Goal: Information Seeking & Learning: Understand process/instructions

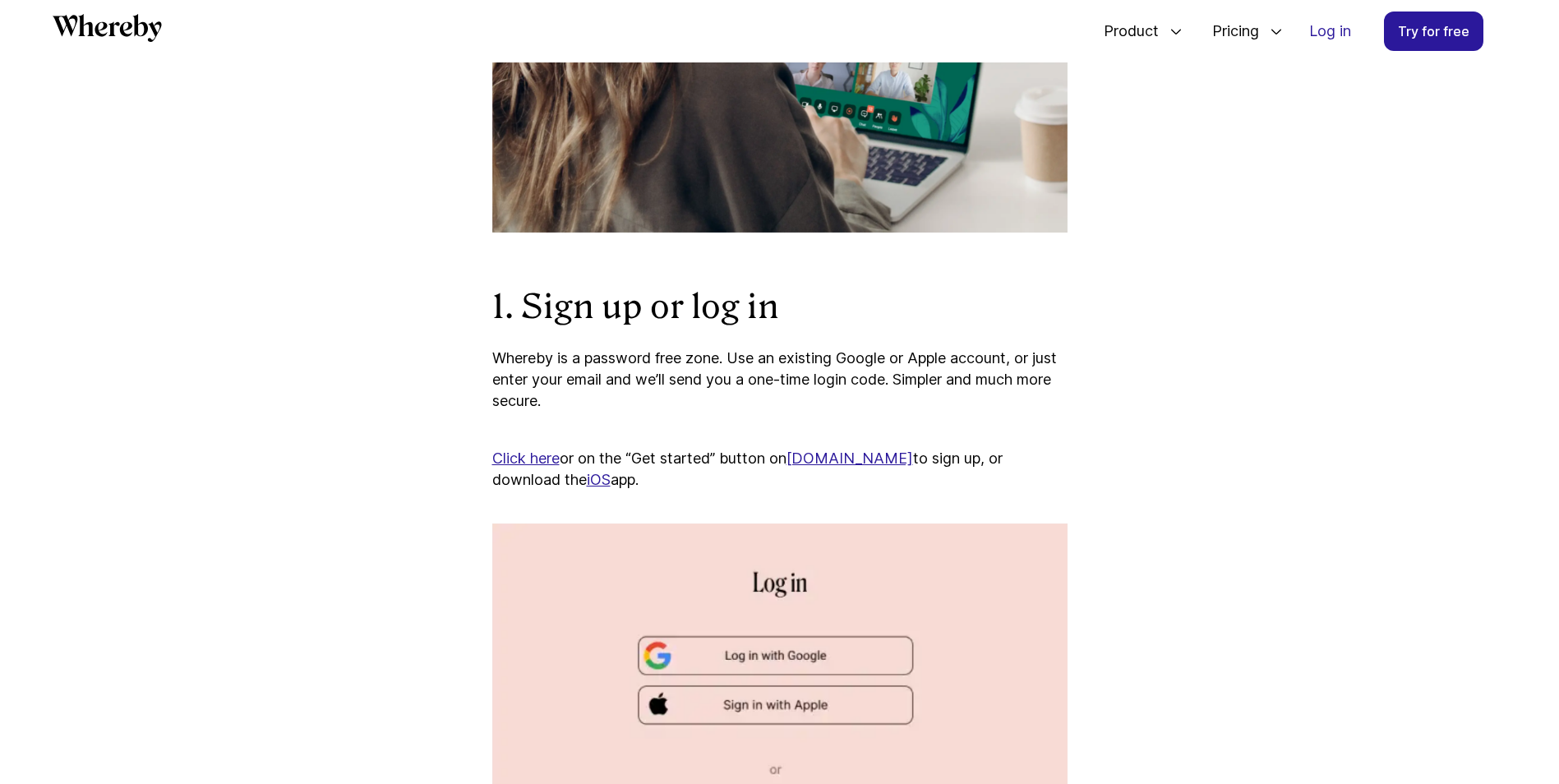
scroll to position [790, 0]
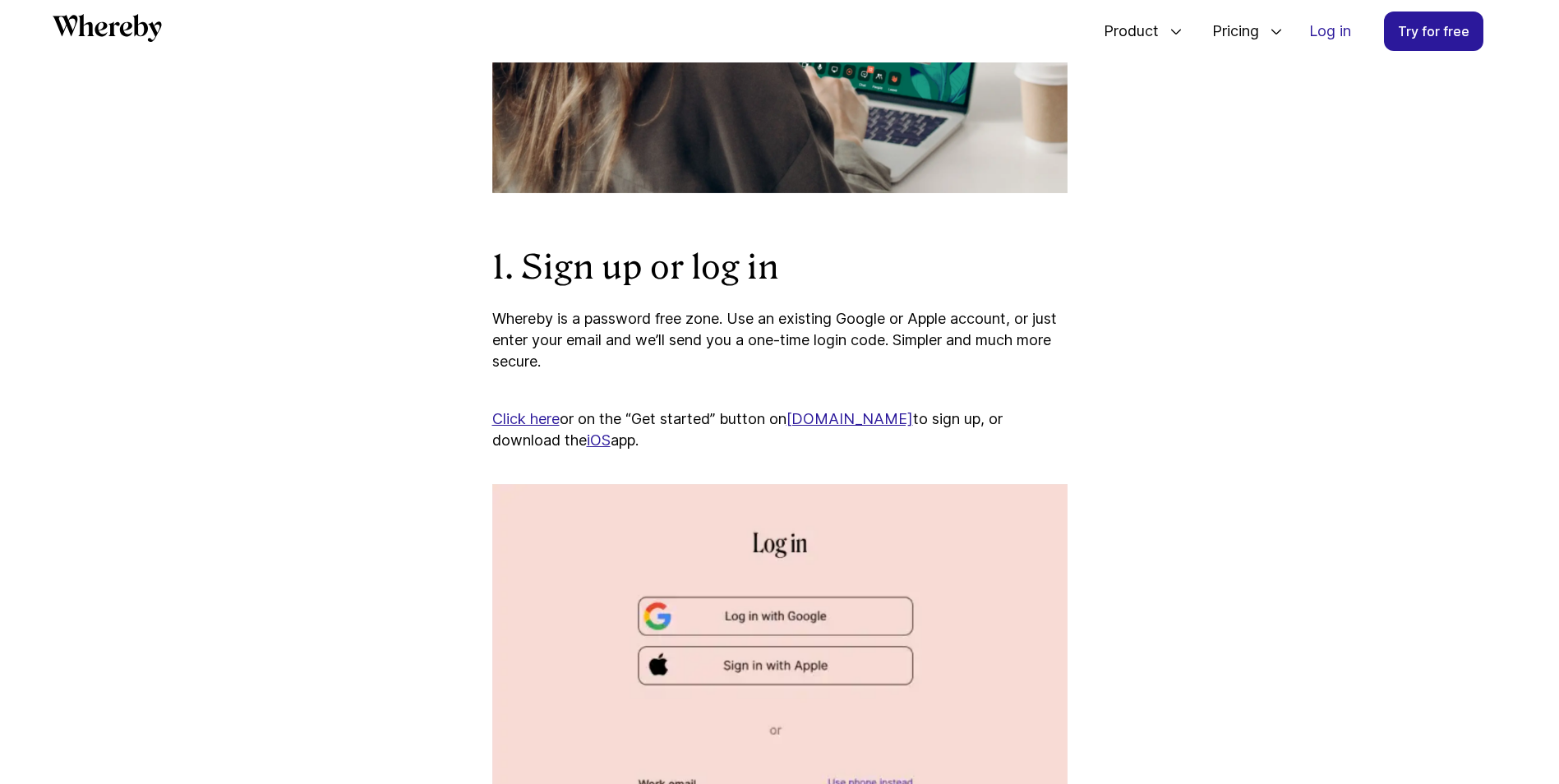
click at [829, 619] on img at bounding box center [780, 753] width 576 height 540
click at [779, 621] on img at bounding box center [780, 753] width 576 height 540
click at [756, 625] on img at bounding box center [780, 753] width 576 height 540
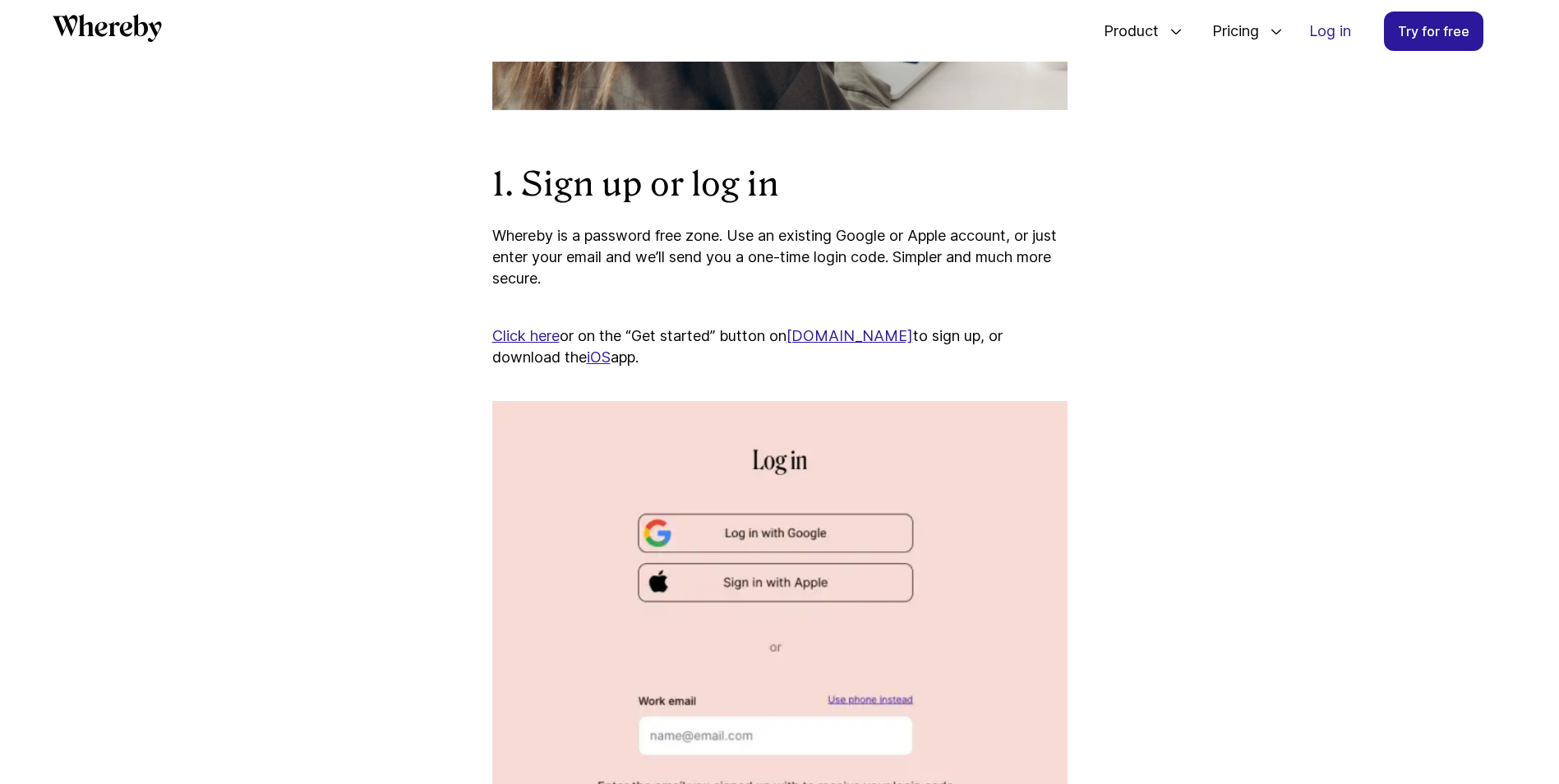
click at [754, 721] on img at bounding box center [780, 670] width 576 height 540
click at [688, 721] on img at bounding box center [780, 670] width 576 height 540
click at [695, 736] on img at bounding box center [780, 670] width 576 height 540
click at [653, 739] on img at bounding box center [780, 670] width 576 height 540
click at [646, 732] on img at bounding box center [780, 670] width 576 height 540
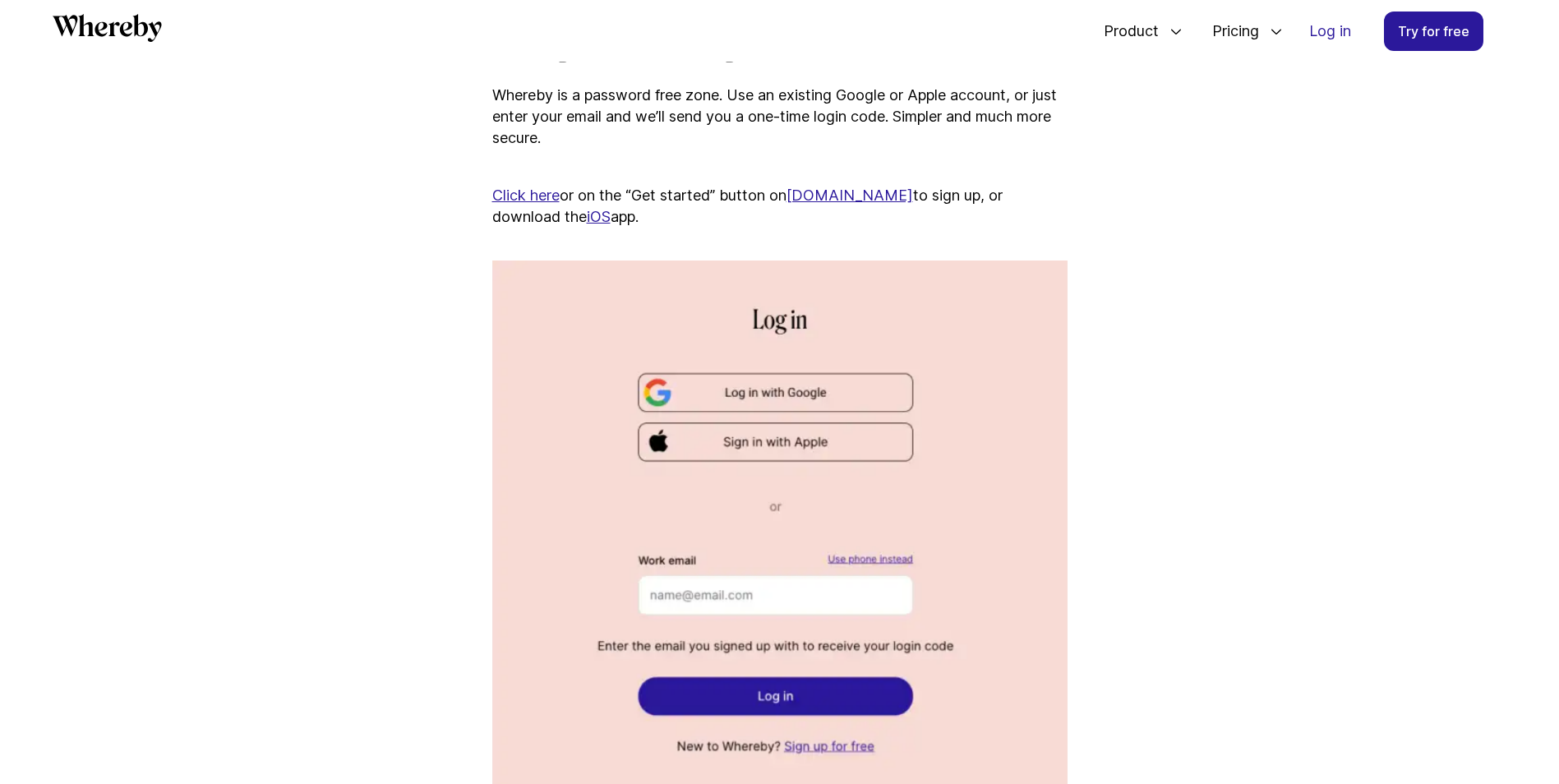
scroll to position [1037, 0]
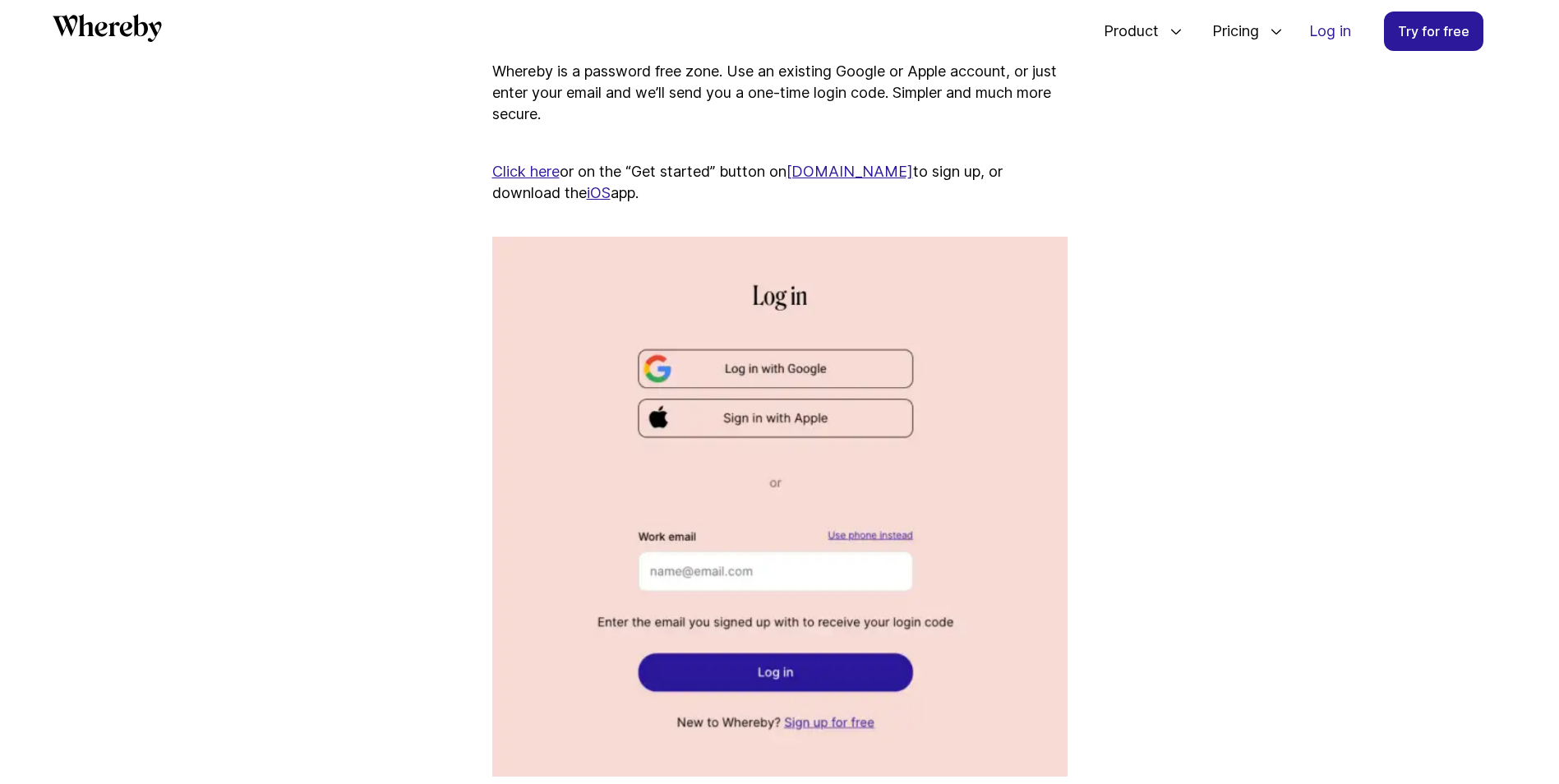
click at [779, 667] on img at bounding box center [780, 506] width 576 height 540
click at [774, 671] on img at bounding box center [780, 506] width 576 height 540
click at [709, 675] on img at bounding box center [780, 506] width 576 height 540
click at [753, 669] on img at bounding box center [780, 506] width 576 height 540
click at [747, 372] on img at bounding box center [780, 506] width 576 height 540
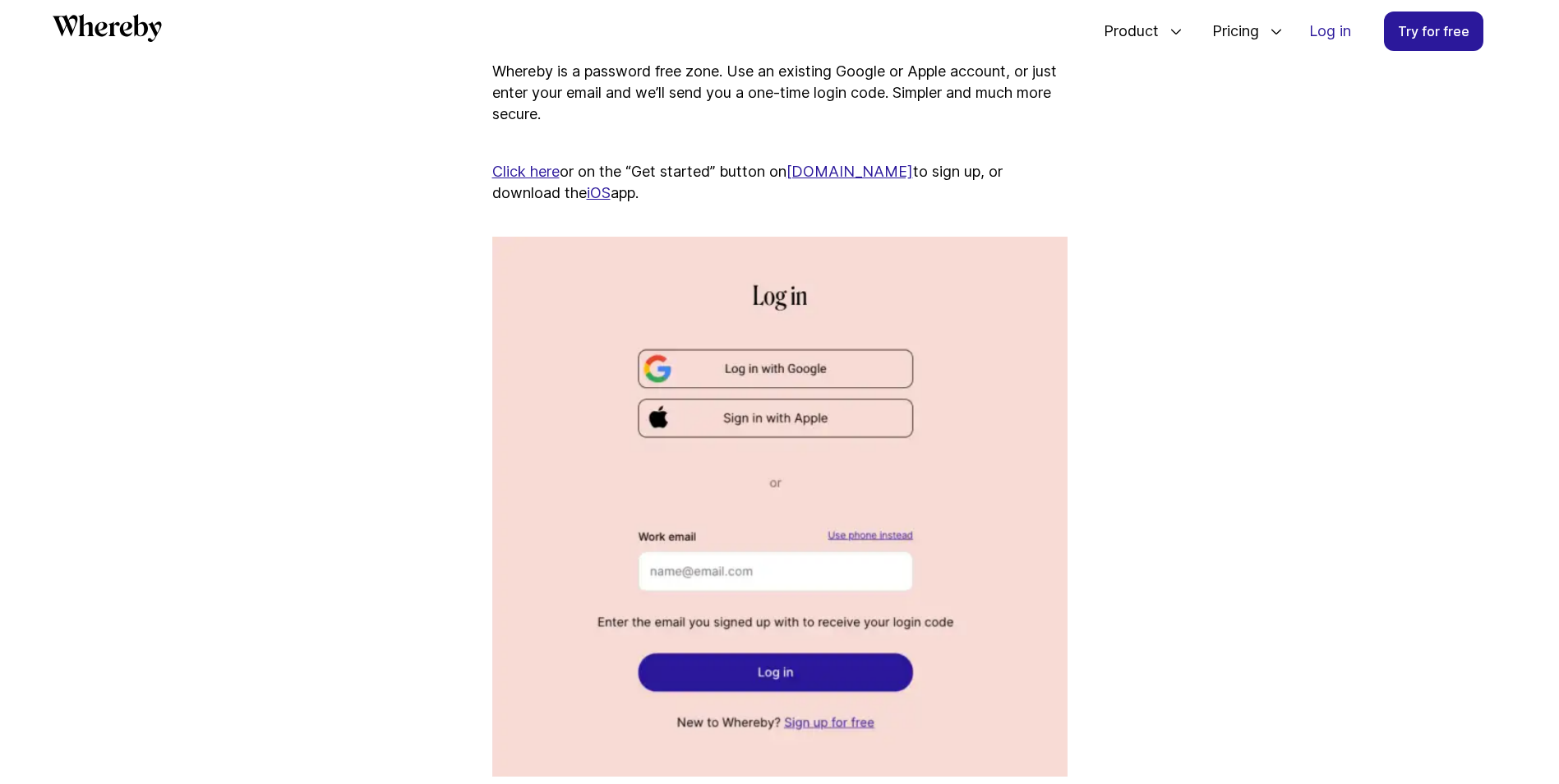
click at [655, 372] on img at bounding box center [780, 506] width 576 height 540
click at [656, 367] on img at bounding box center [780, 506] width 576 height 540
click at [696, 568] on img at bounding box center [780, 506] width 576 height 540
click at [845, 535] on img at bounding box center [780, 506] width 576 height 540
click at [760, 587] on img at bounding box center [780, 506] width 576 height 540
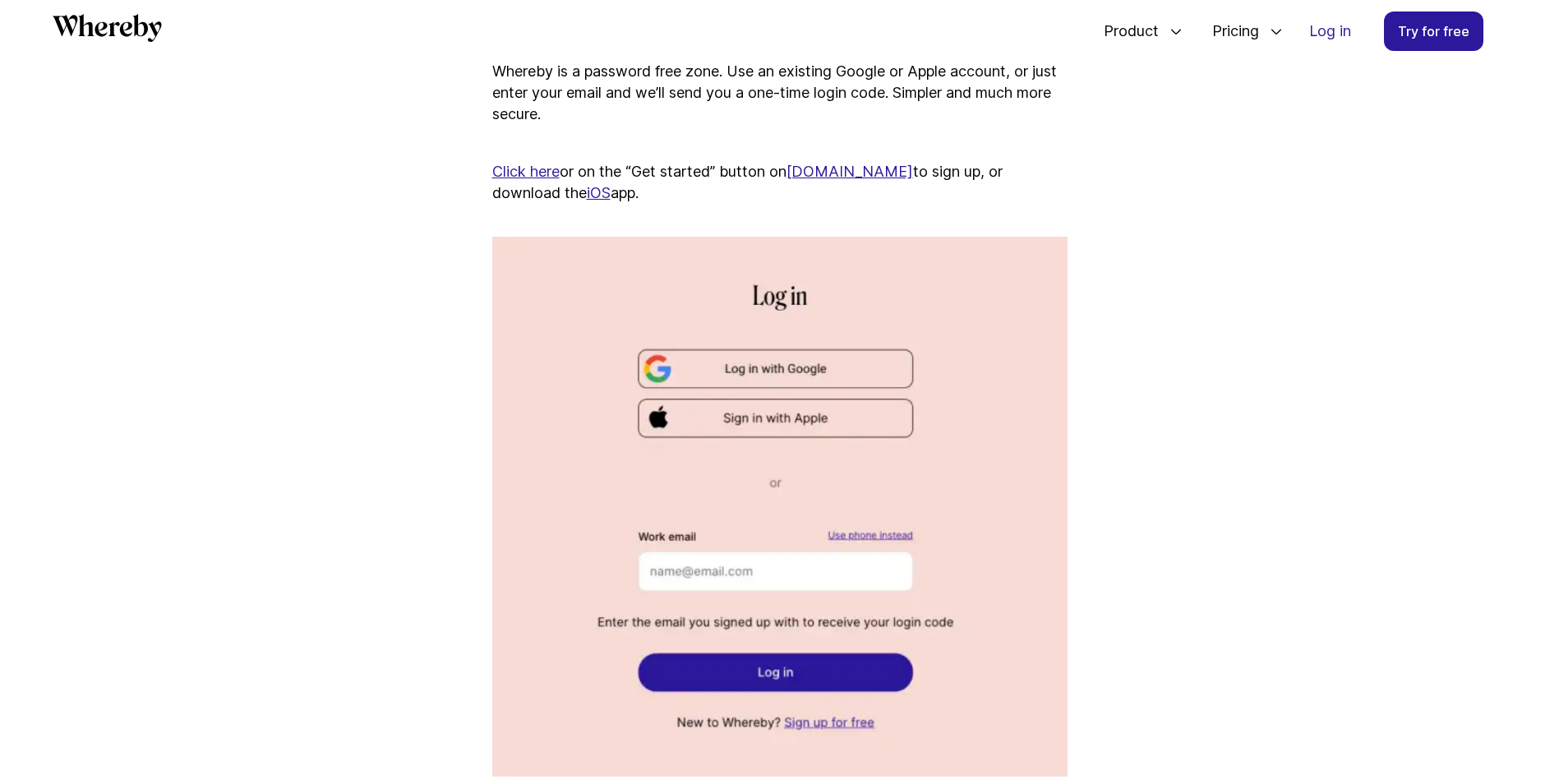
click at [735, 658] on img at bounding box center [780, 506] width 576 height 540
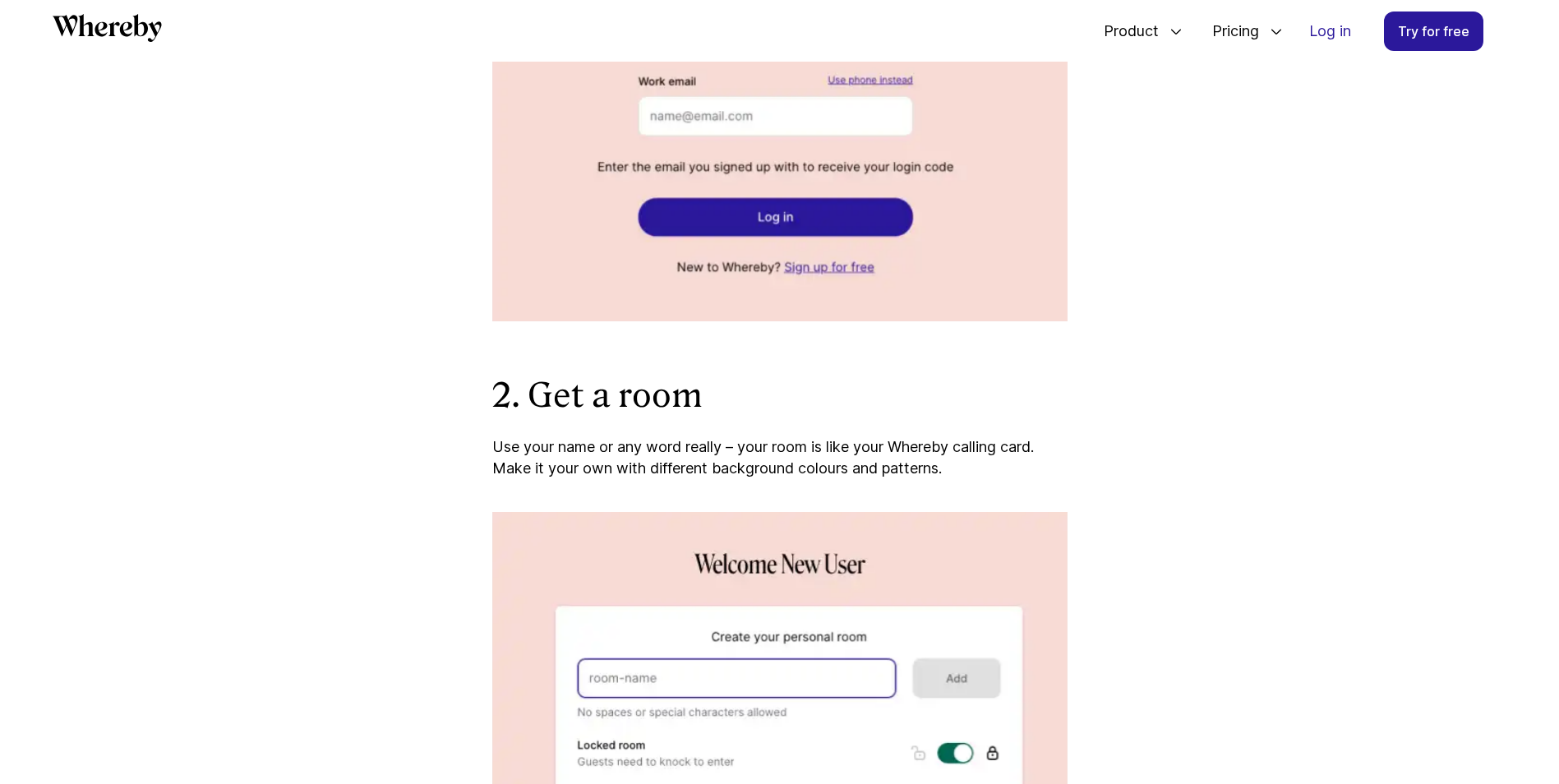
scroll to position [1530, 0]
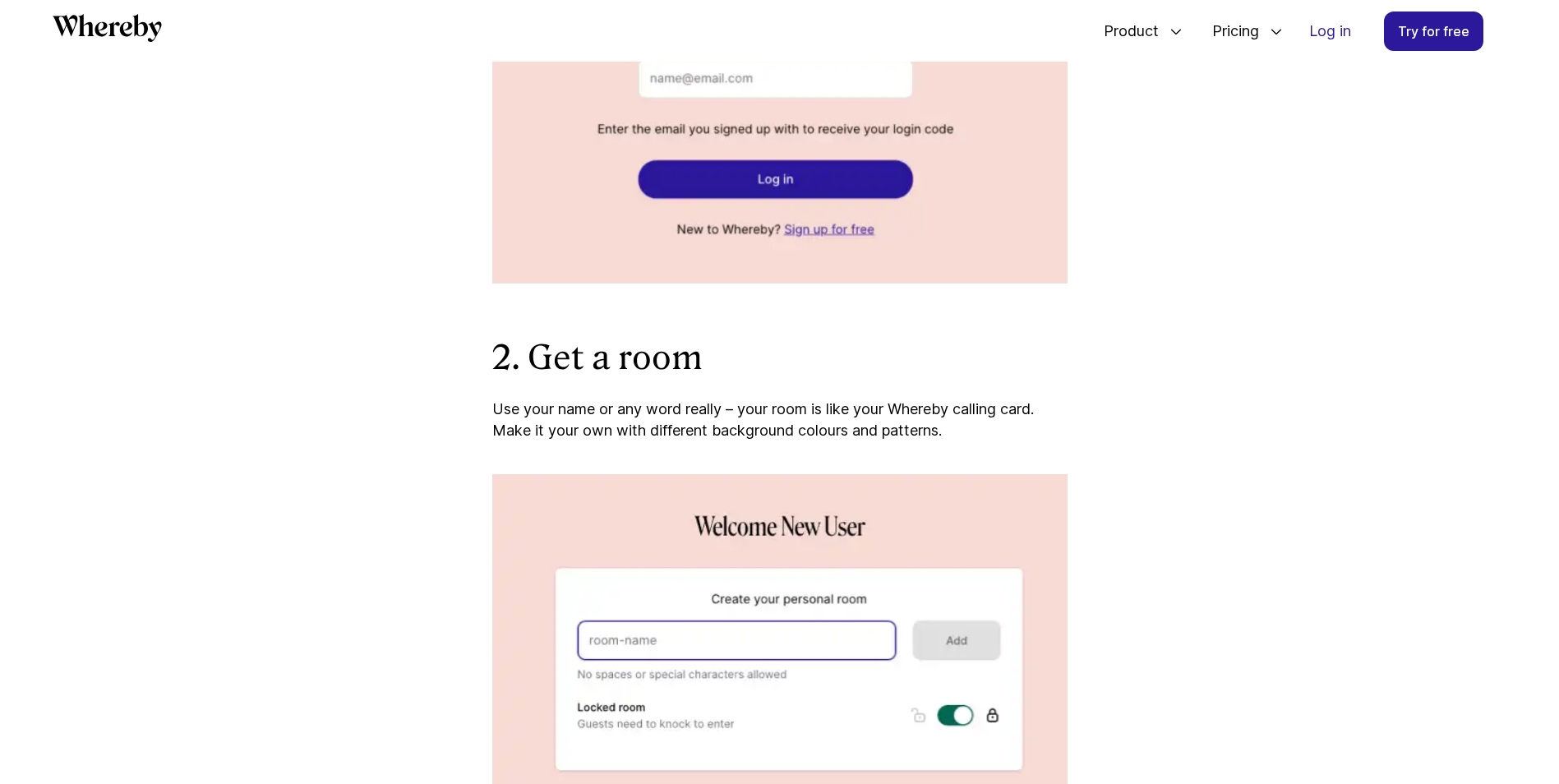
click at [697, 636] on img at bounding box center [780, 647] width 576 height 347
click at [956, 643] on img at bounding box center [780, 647] width 576 height 347
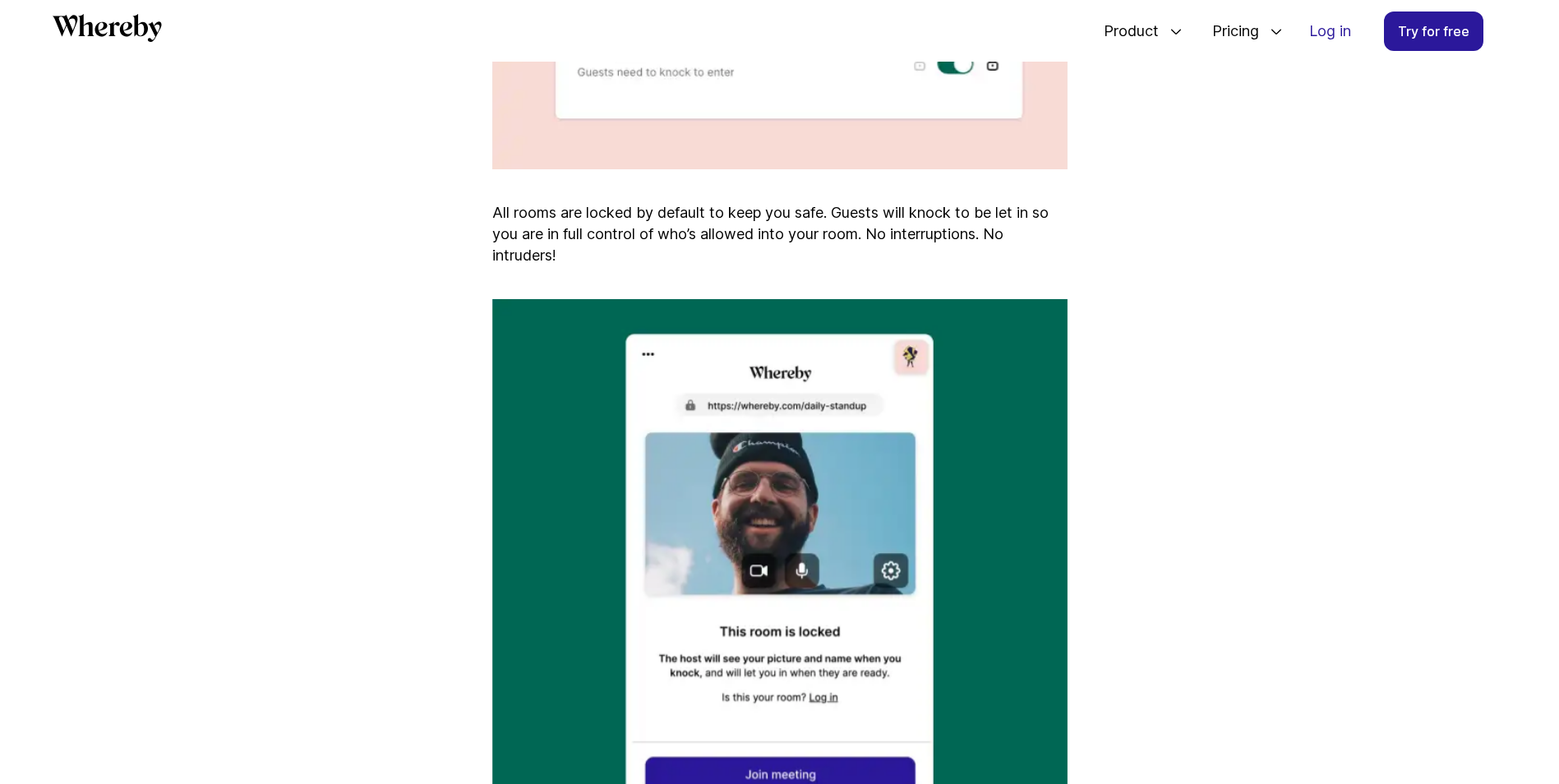
scroll to position [2269, 0]
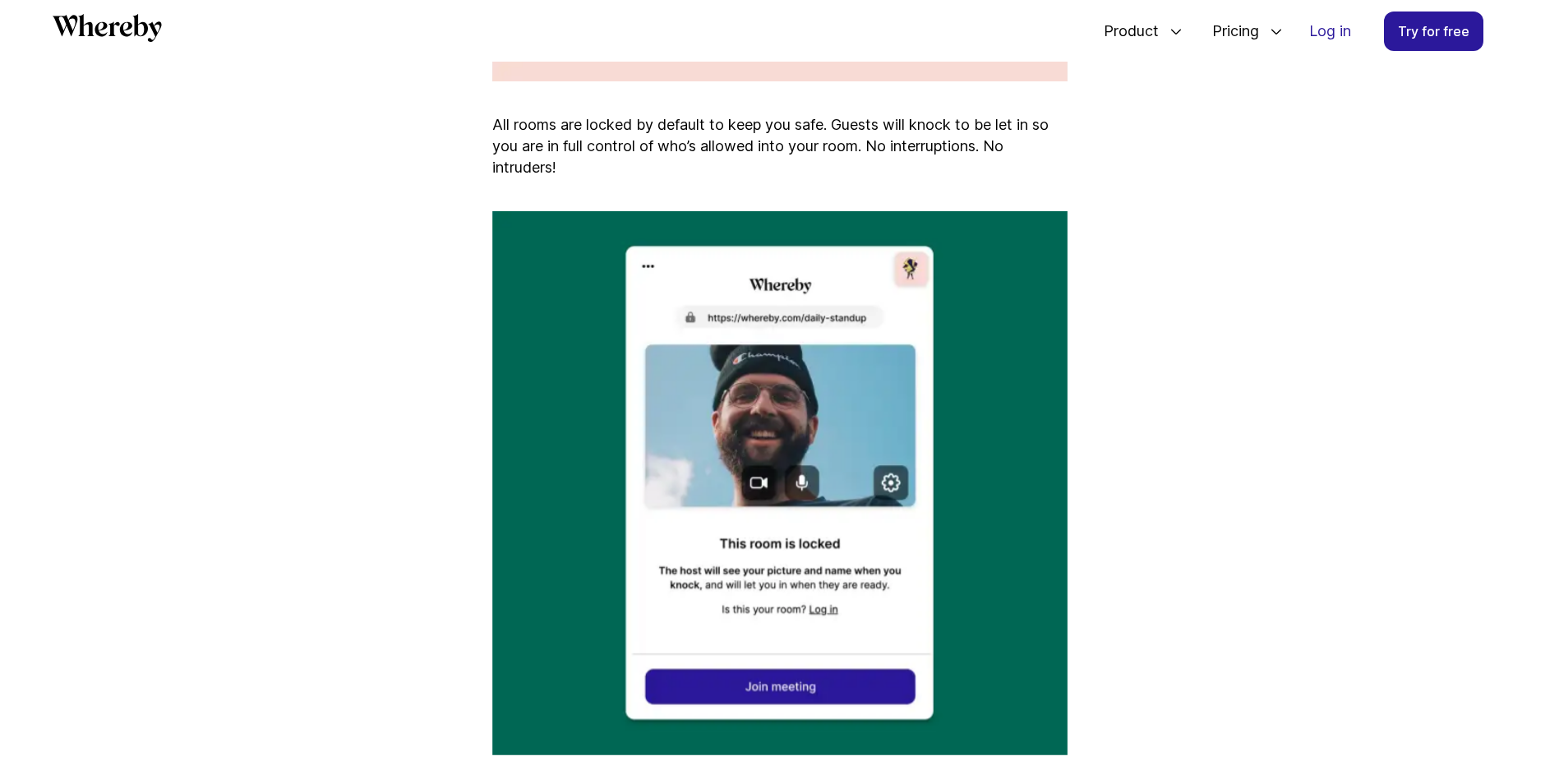
click at [797, 686] on img at bounding box center [780, 483] width 576 height 544
click at [810, 545] on img at bounding box center [780, 483] width 576 height 544
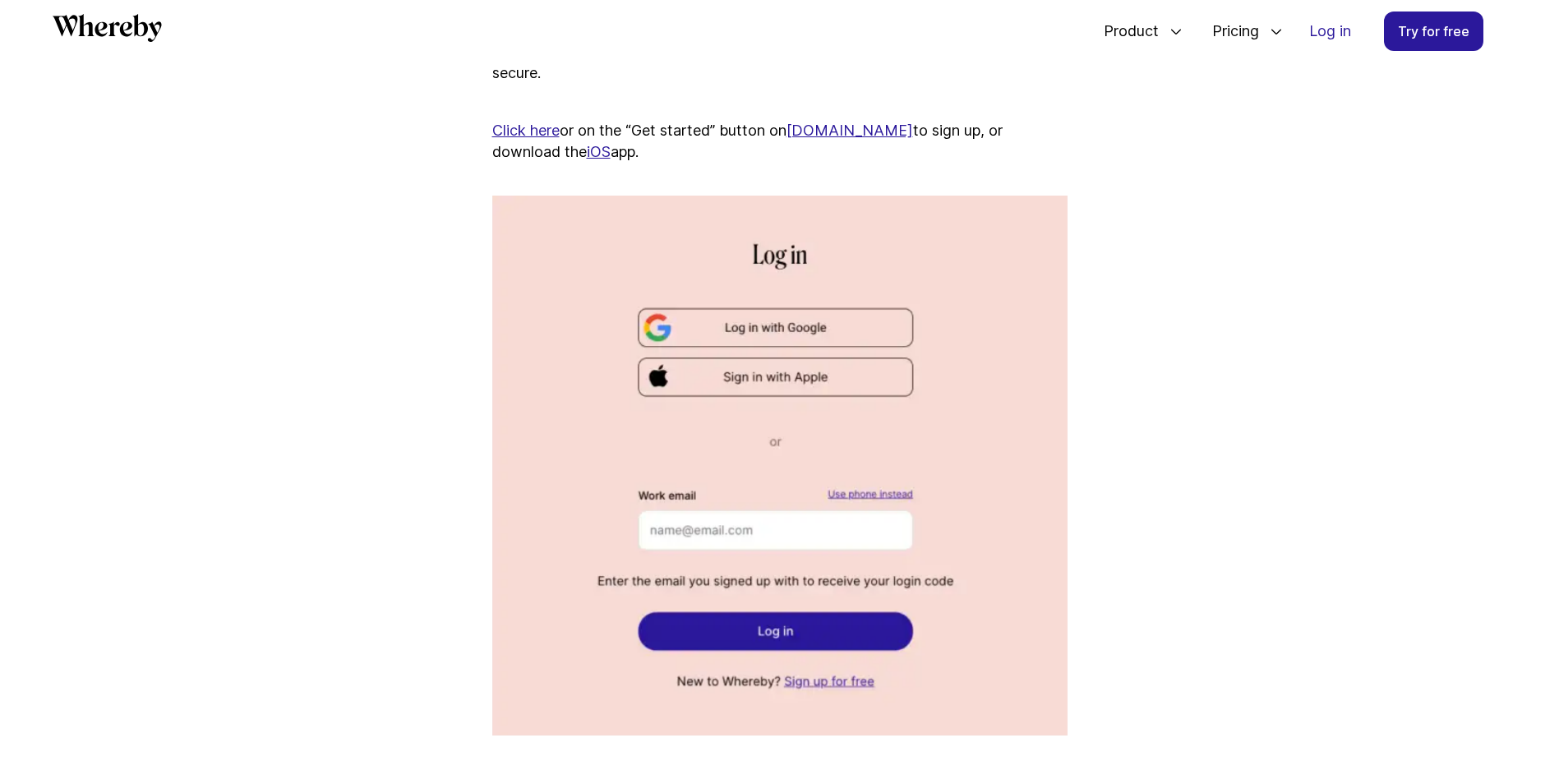
scroll to position [1037, 0]
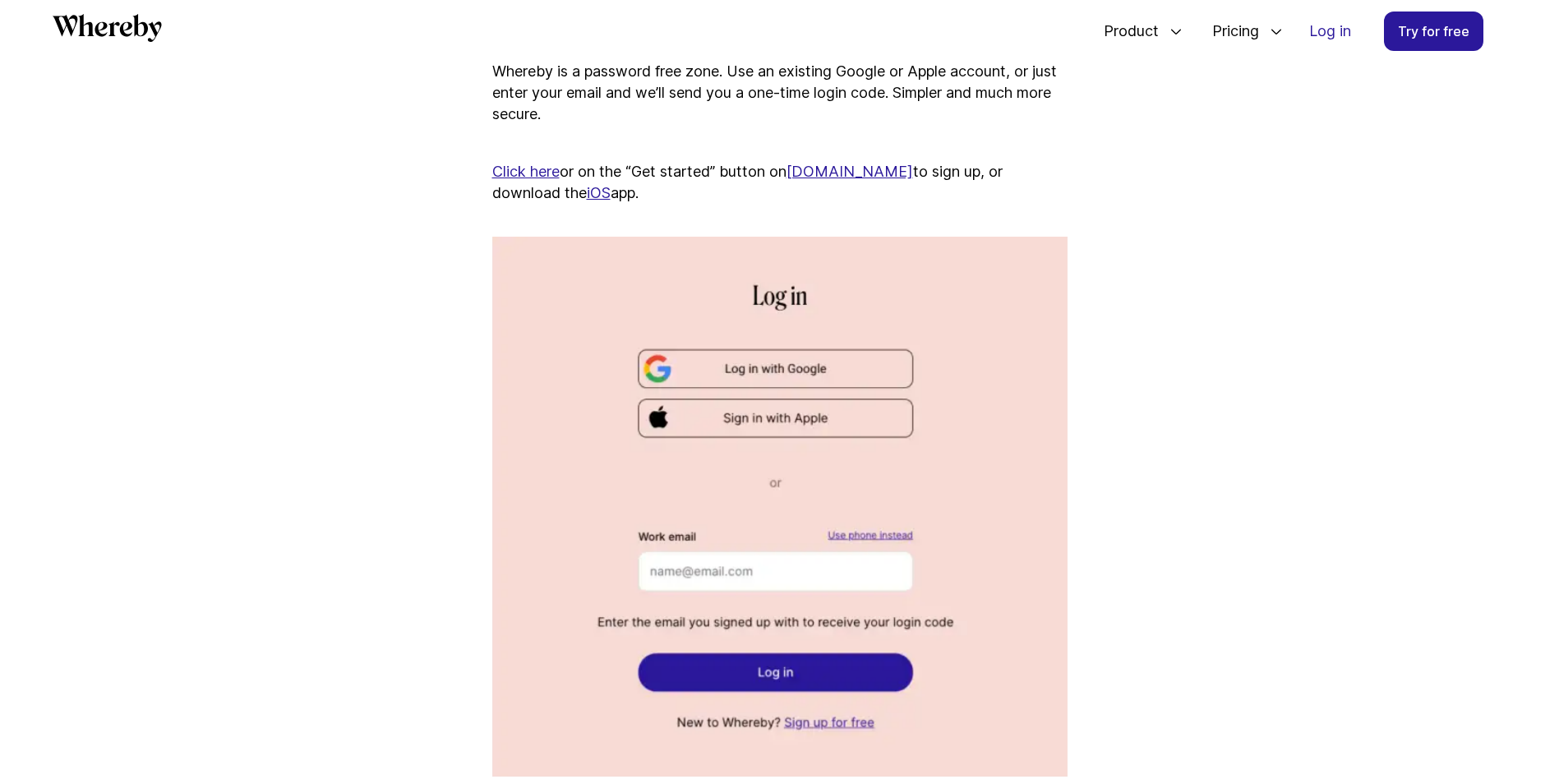
click at [851, 365] on img at bounding box center [780, 506] width 576 height 540
click at [847, 365] on img at bounding box center [780, 506] width 576 height 540
click at [824, 332] on img at bounding box center [780, 506] width 576 height 540
click at [652, 374] on img at bounding box center [780, 506] width 576 height 540
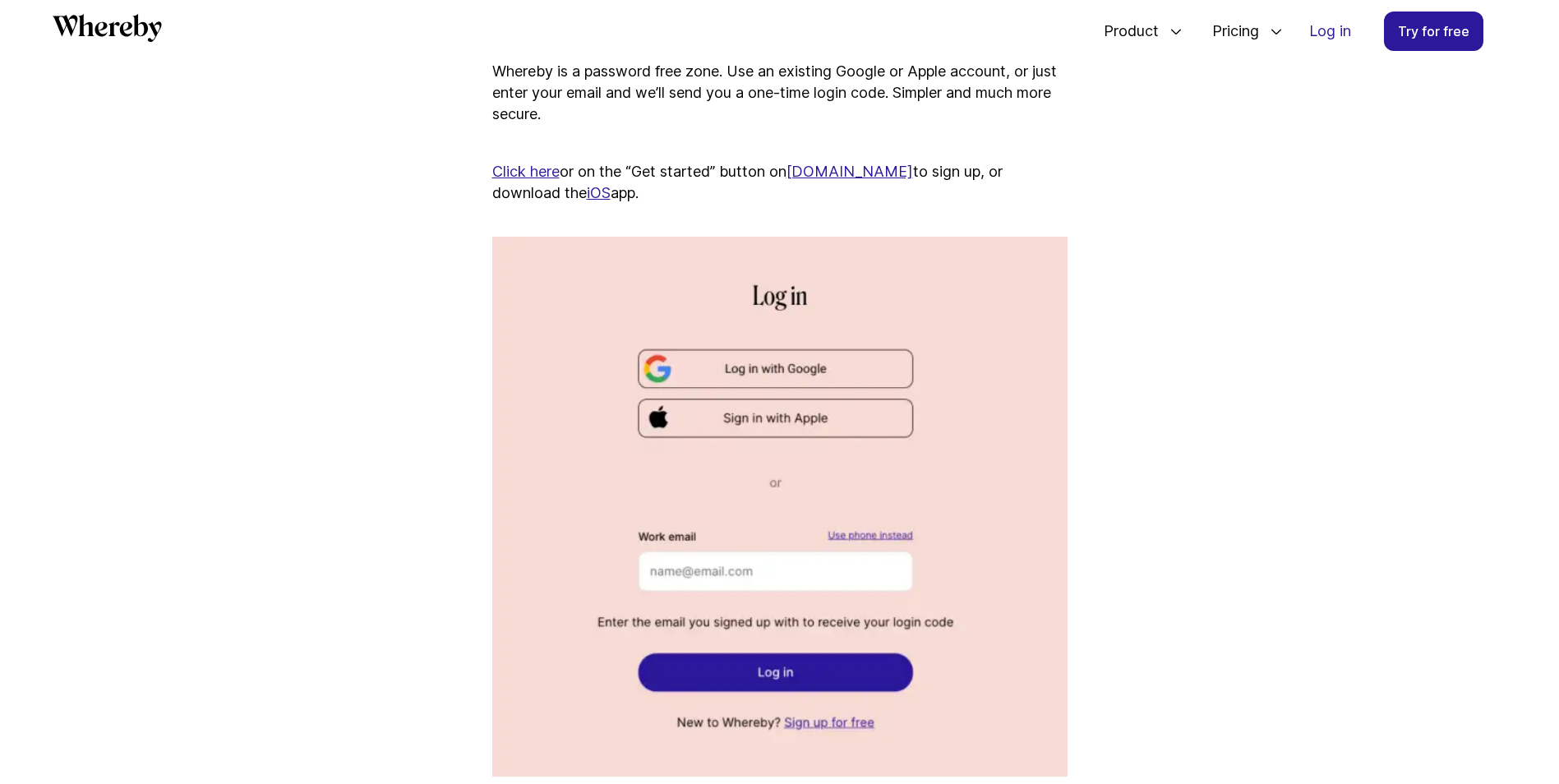
click at [560, 172] on link "Click here" at bounding box center [526, 171] width 67 height 17
